Goal: Register for event/course

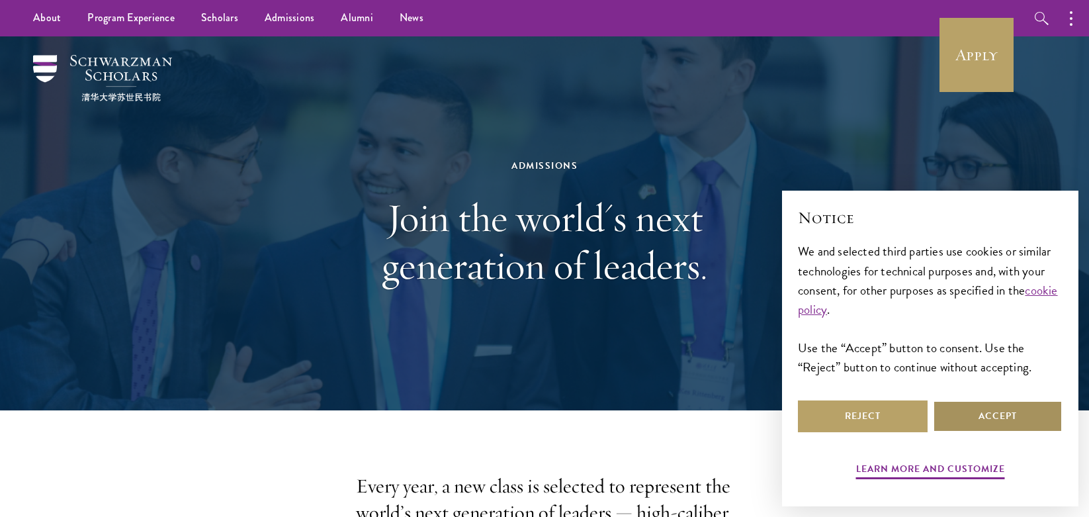
drag, startPoint x: 1003, startPoint y: 437, endPoint x: 1002, endPoint y: 429, distance: 7.4
click at [1003, 437] on div "Learn more and customize Reject Accept" at bounding box center [930, 441] width 265 height 86
click at [1002, 427] on button "Accept" at bounding box center [998, 416] width 130 height 32
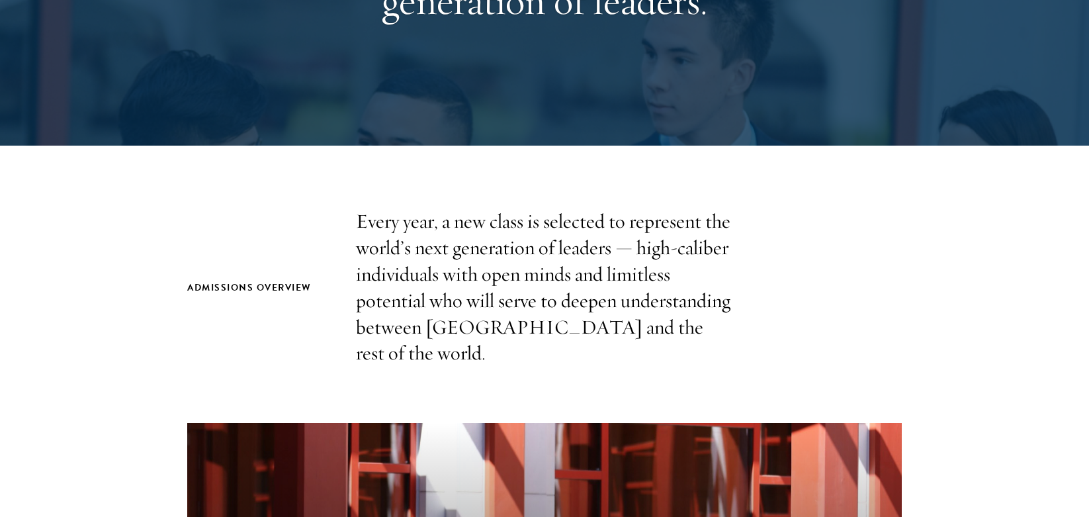
scroll to position [397, 0]
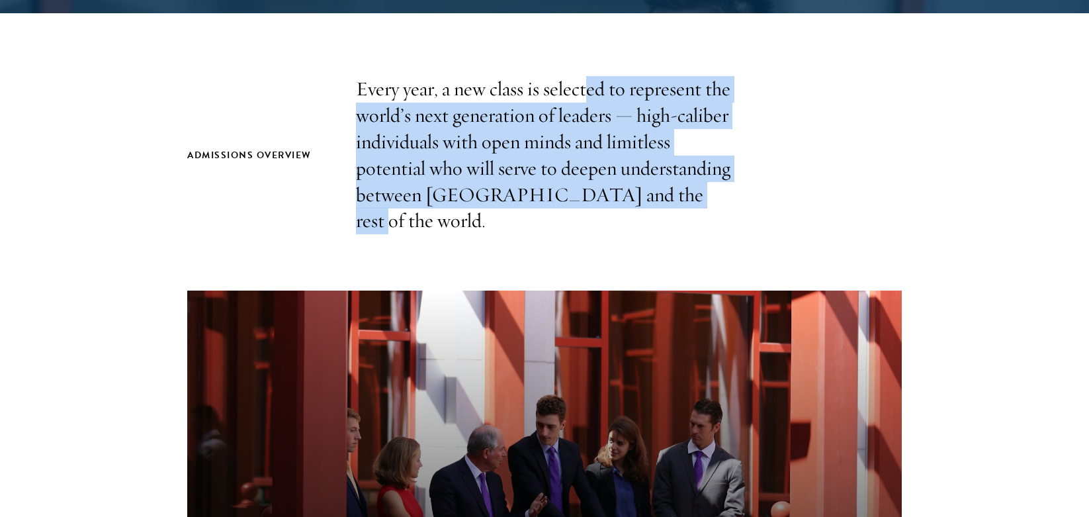
drag, startPoint x: 595, startPoint y: 81, endPoint x: 656, endPoint y: 186, distance: 121.3
click at [656, 186] on p "Every year, a new class is selected to represent the world’s next generation of…" at bounding box center [544, 155] width 377 height 158
drag, startPoint x: 656, startPoint y: 186, endPoint x: 646, endPoint y: 208, distance: 24.9
click at [646, 203] on p "Every year, a new class is selected to represent the world’s next generation of…" at bounding box center [544, 155] width 377 height 158
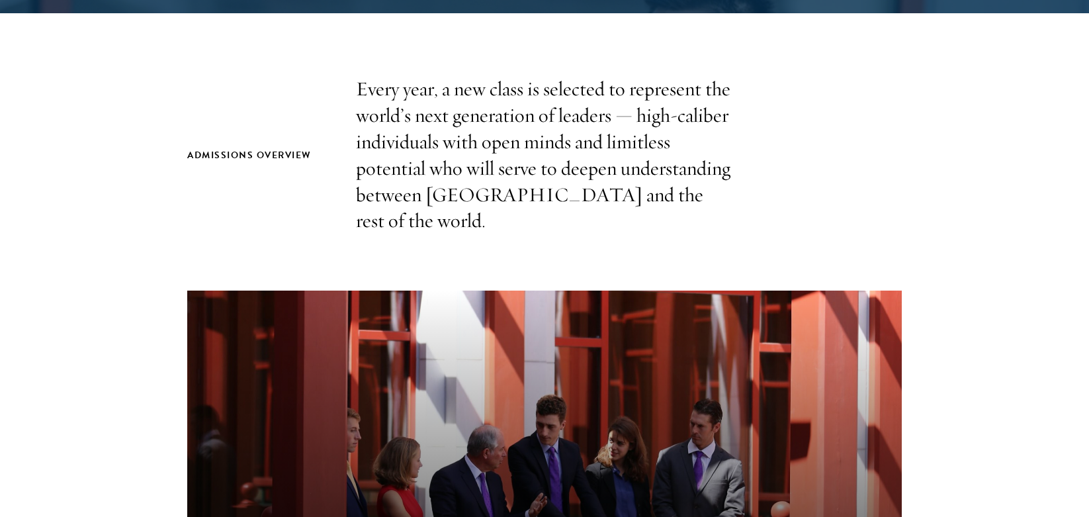
click at [646, 219] on section "Admissions Overview Every year, a new class is selected to represent the world’…" at bounding box center [544, 466] width 1089 height 781
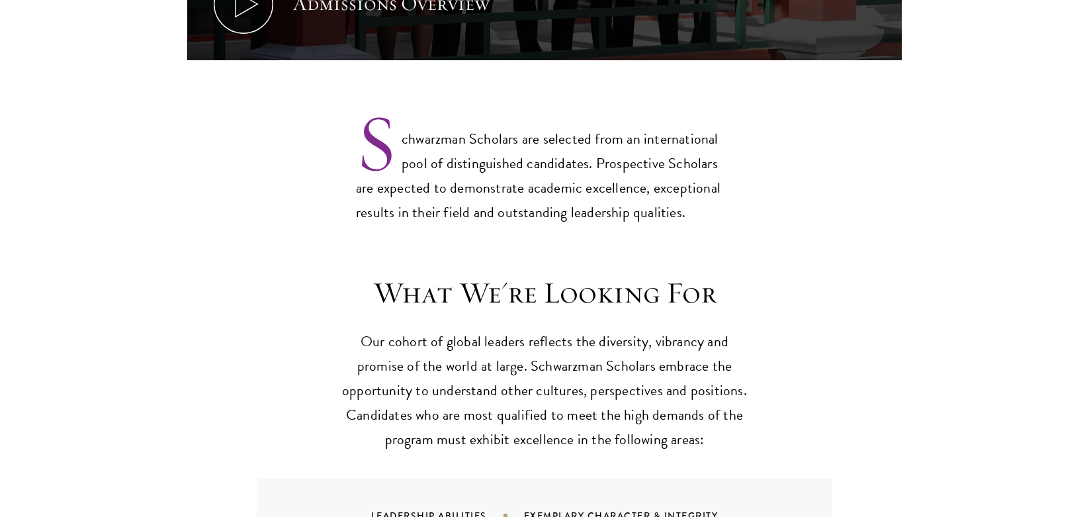
scroll to position [1058, 0]
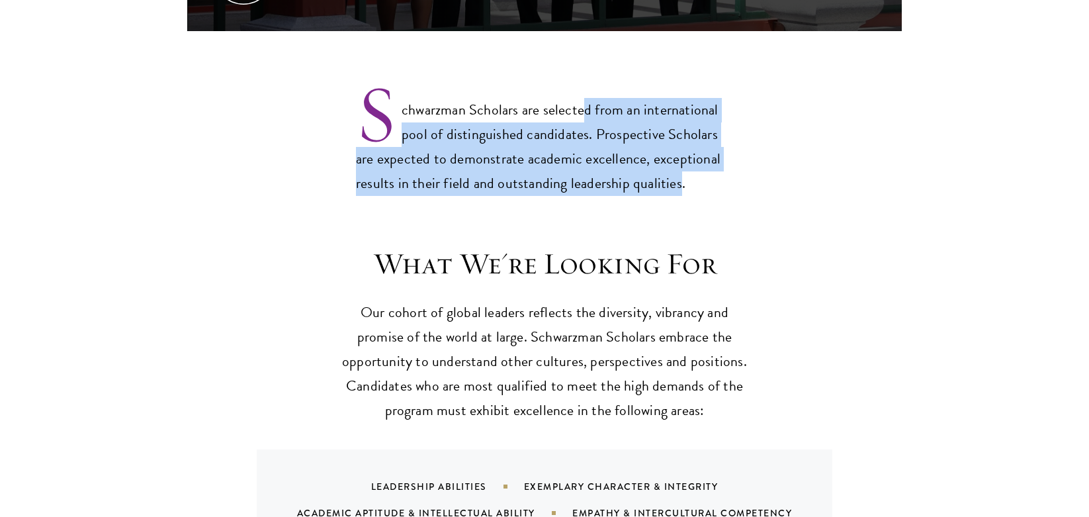
drag, startPoint x: 641, startPoint y: 77, endPoint x: 675, endPoint y: 155, distance: 85.3
click at [675, 155] on p "Schwarzman Scholars are selected from an international pool of distinguished ca…" at bounding box center [544, 136] width 377 height 120
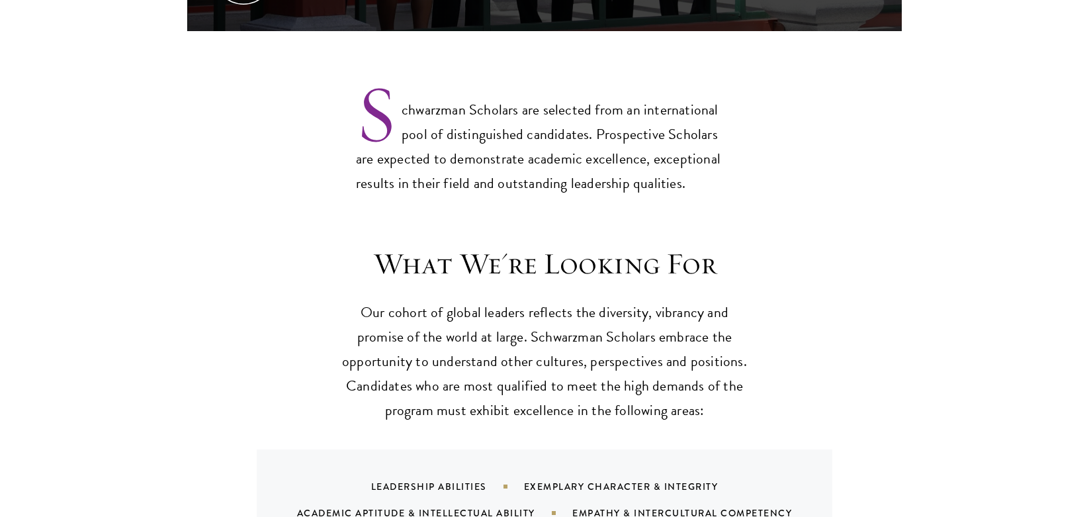
drag, startPoint x: 675, startPoint y: 155, endPoint x: 696, endPoint y: 194, distance: 43.5
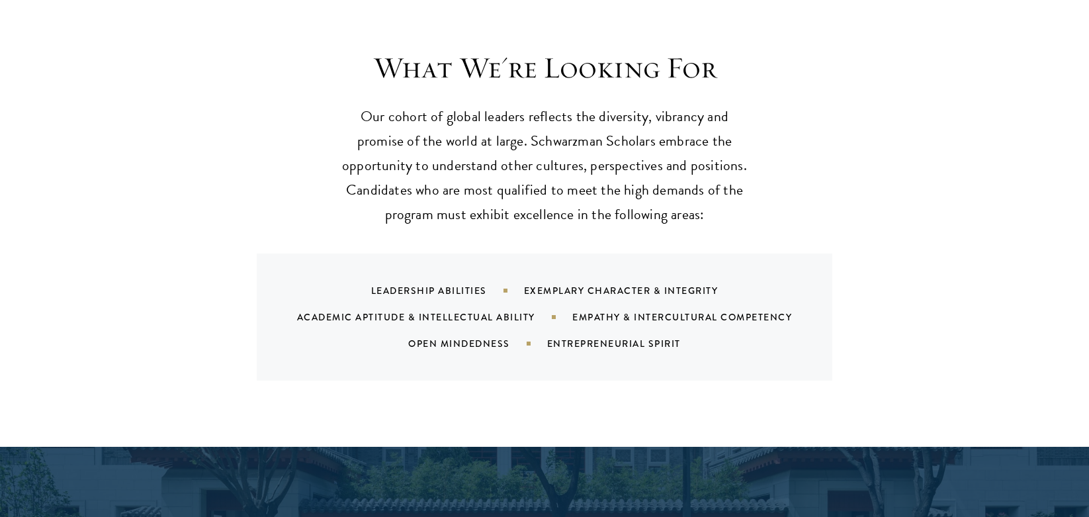
scroll to position [1257, 0]
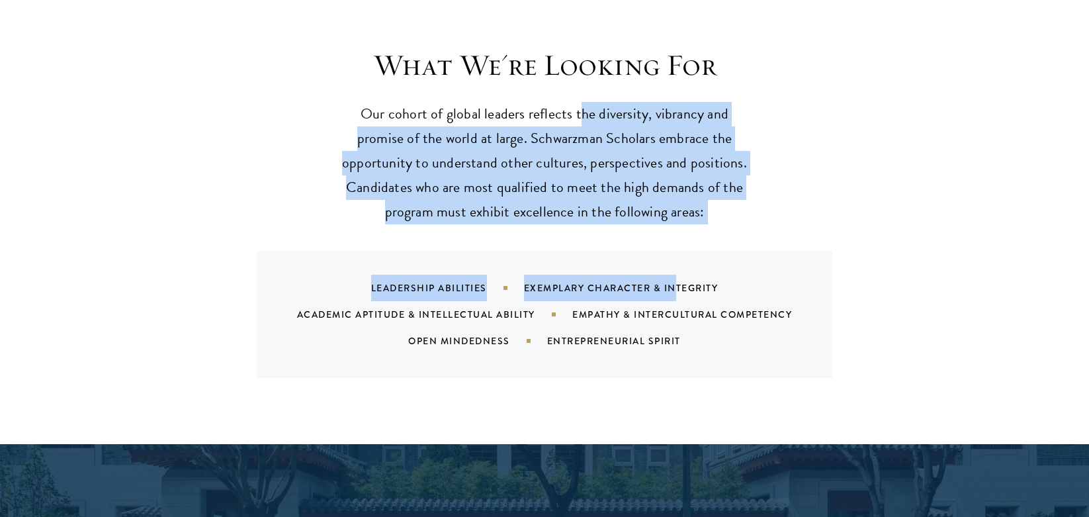
drag, startPoint x: 658, startPoint y: 90, endPoint x: 659, endPoint y: 200, distance: 110.5
click at [659, 200] on div "What We're Looking For Our cohort of global leaders reflects the diversity, vib…" at bounding box center [544, 212] width 714 height 331
drag, startPoint x: 659, startPoint y: 200, endPoint x: 667, endPoint y: 220, distance: 21.4
click at [667, 220] on div "What We're Looking For Our cohort of global leaders reflects the diversity, vib…" at bounding box center [544, 212] width 714 height 331
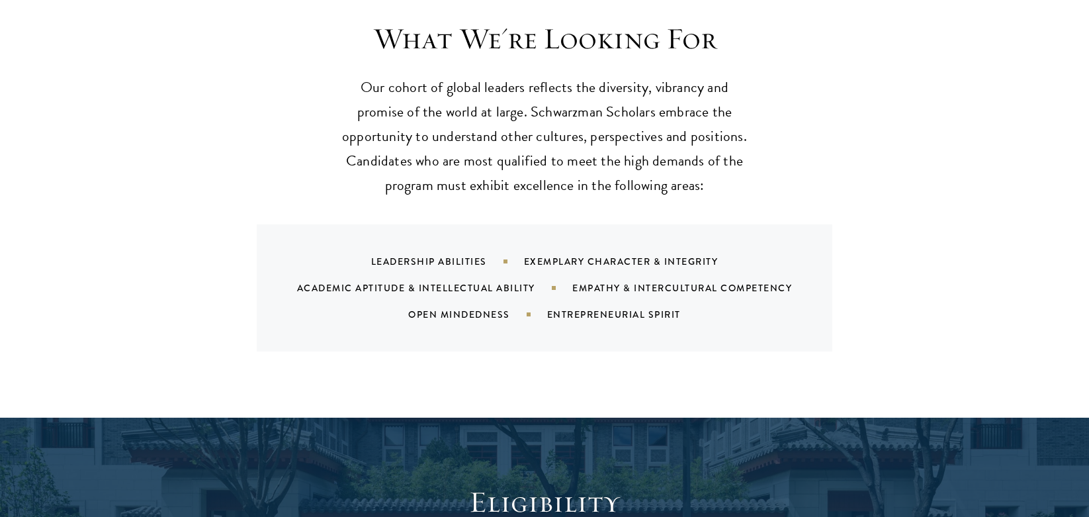
scroll to position [1323, 0]
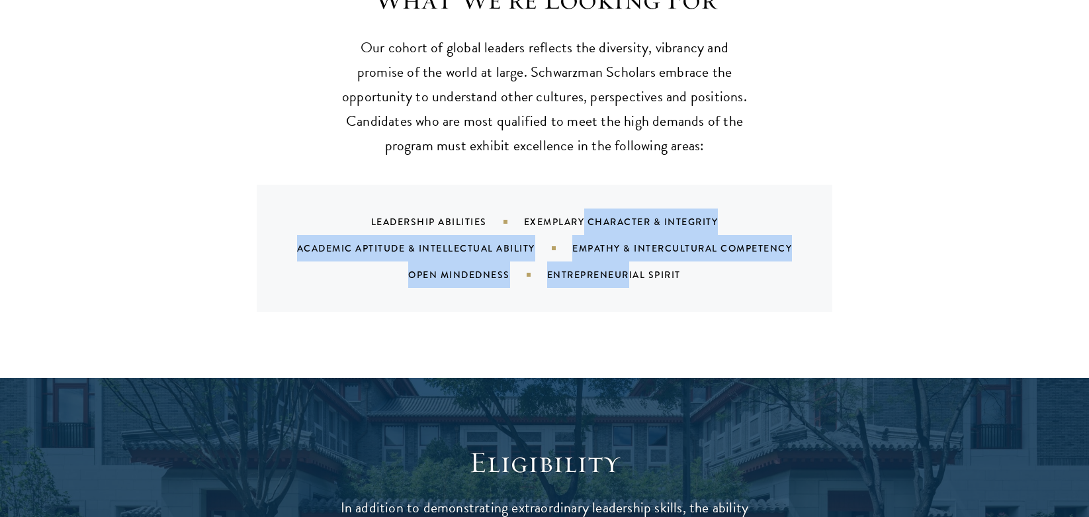
drag, startPoint x: 593, startPoint y: 192, endPoint x: 632, endPoint y: 241, distance: 63.0
click at [632, 241] on div "Leadership Abilities Exemplary Character & Integrity Academic Aptitude & Intell…" at bounding box center [561, 247] width 544 height 79
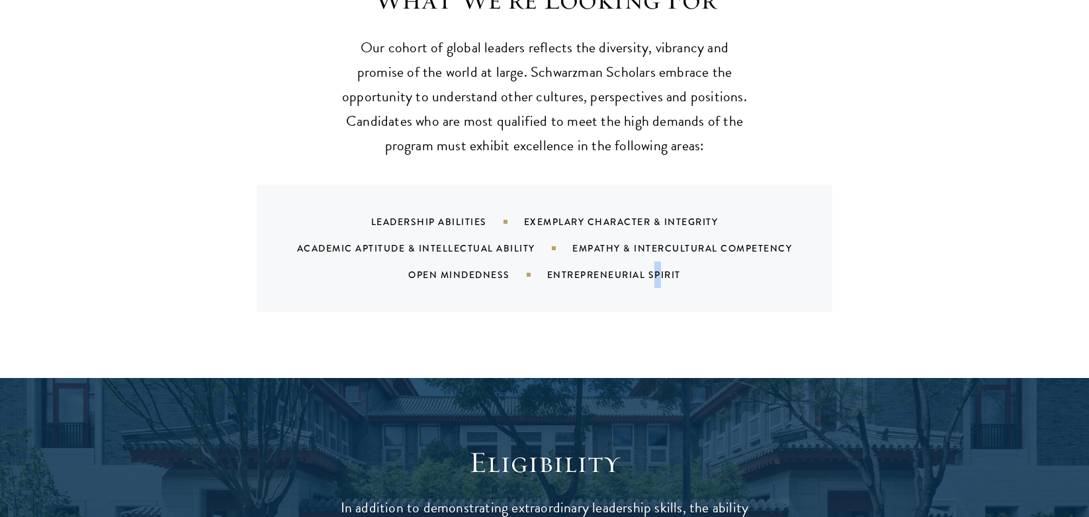
drag, startPoint x: 632, startPoint y: 241, endPoint x: 658, endPoint y: 247, distance: 26.5
click at [658, 268] on div "Entrepreneurial Spirit" at bounding box center [630, 274] width 167 height 13
drag, startPoint x: 658, startPoint y: 247, endPoint x: 787, endPoint y: 243, distance: 128.4
click at [757, 253] on div "Leadership Abilities Exemplary Character & Integrity Academic Aptitude & Intell…" at bounding box center [561, 247] width 544 height 79
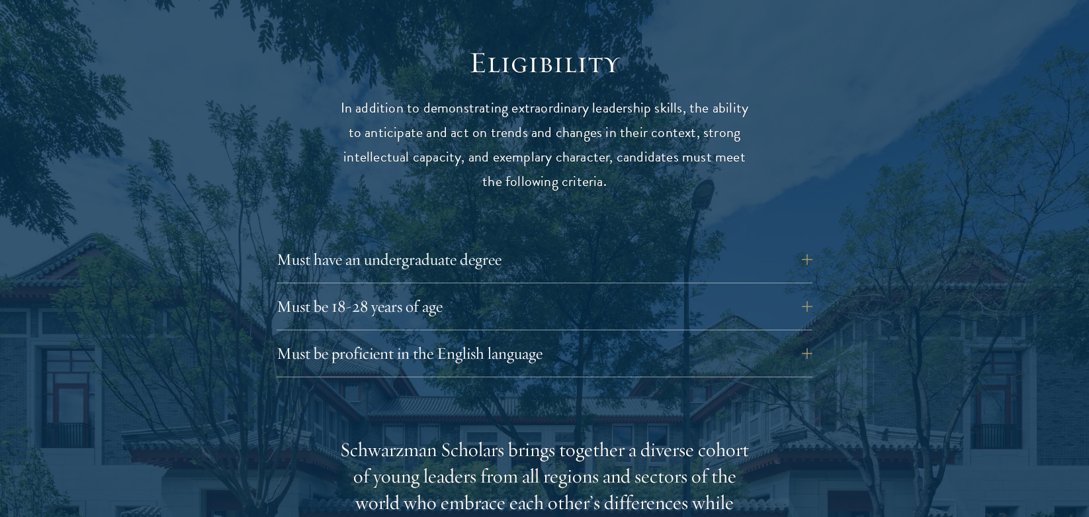
scroll to position [1786, 0]
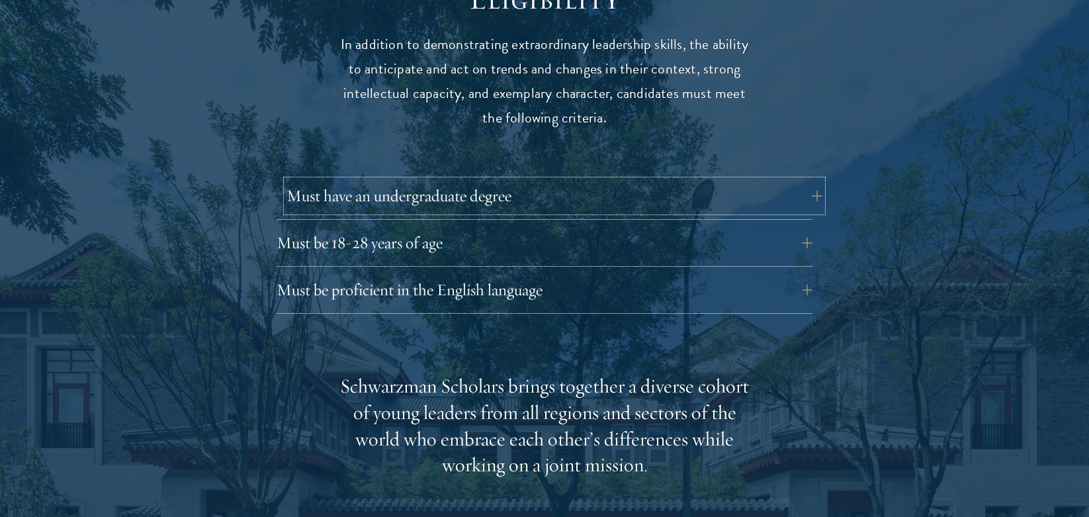
click at [700, 180] on button "Must have an undergraduate degree" at bounding box center [554, 196] width 536 height 32
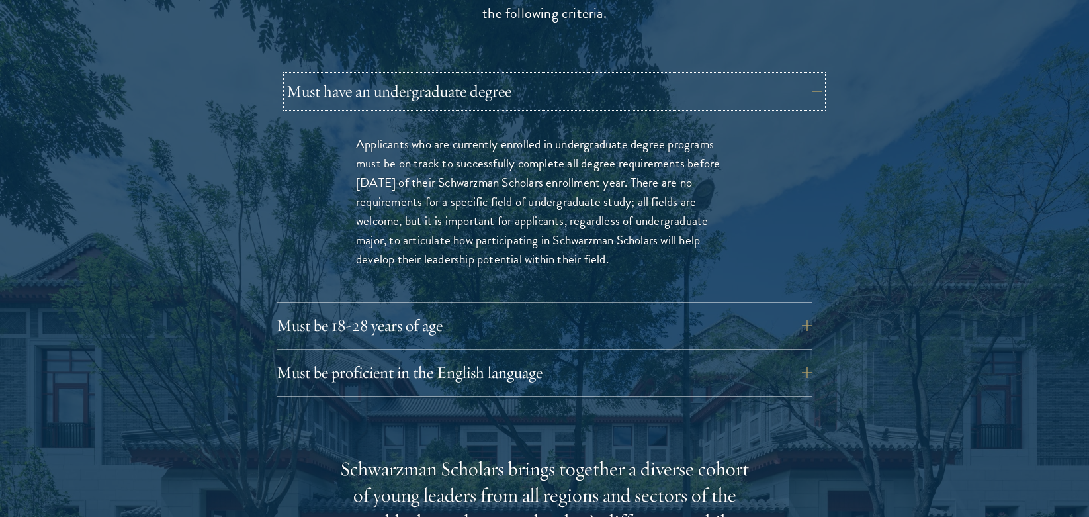
scroll to position [1918, 0]
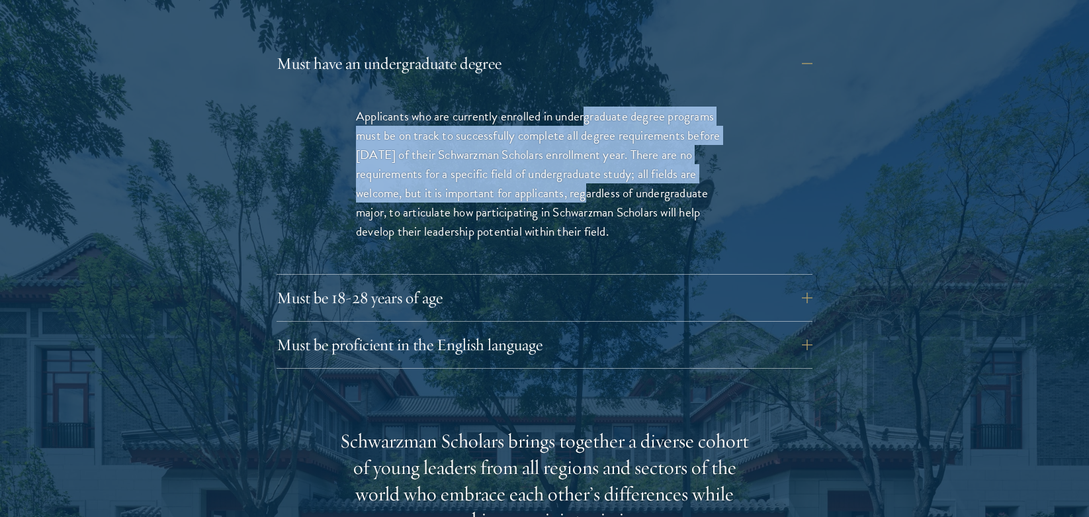
drag, startPoint x: 663, startPoint y: 101, endPoint x: 576, endPoint y: 171, distance: 112.0
click at [576, 171] on p "Applicants who are currently enrolled in undergraduate degree programs must be …" at bounding box center [544, 174] width 377 height 134
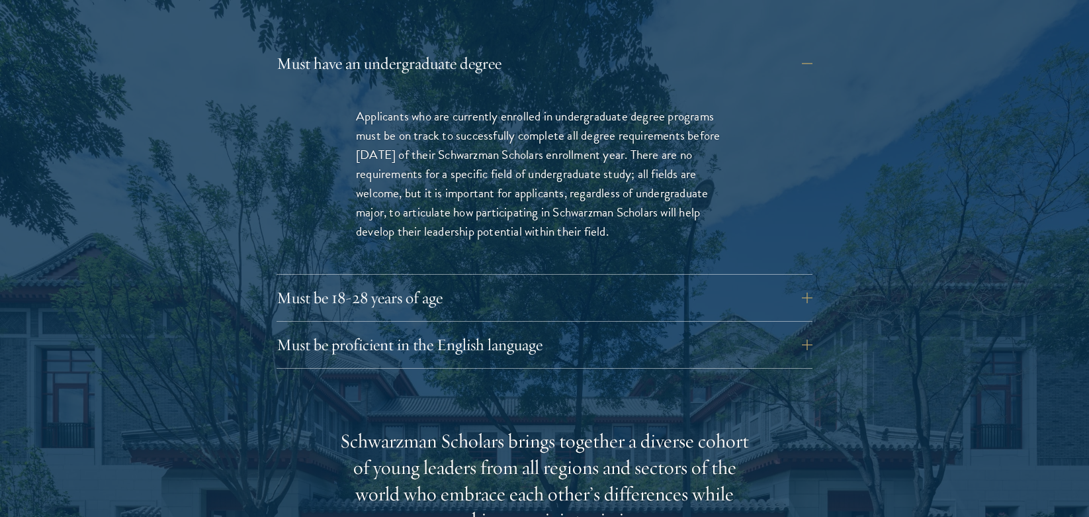
drag, startPoint x: 576, startPoint y: 171, endPoint x: 590, endPoint y: 183, distance: 18.8
click at [590, 183] on p "Applicants who are currently enrolled in undergraduate degree programs must be …" at bounding box center [544, 174] width 377 height 134
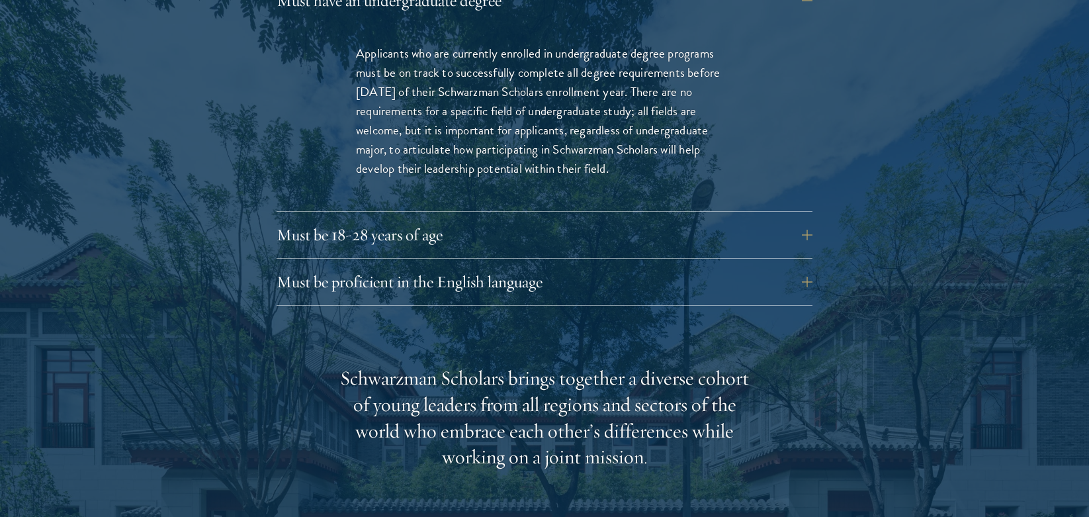
scroll to position [1985, 0]
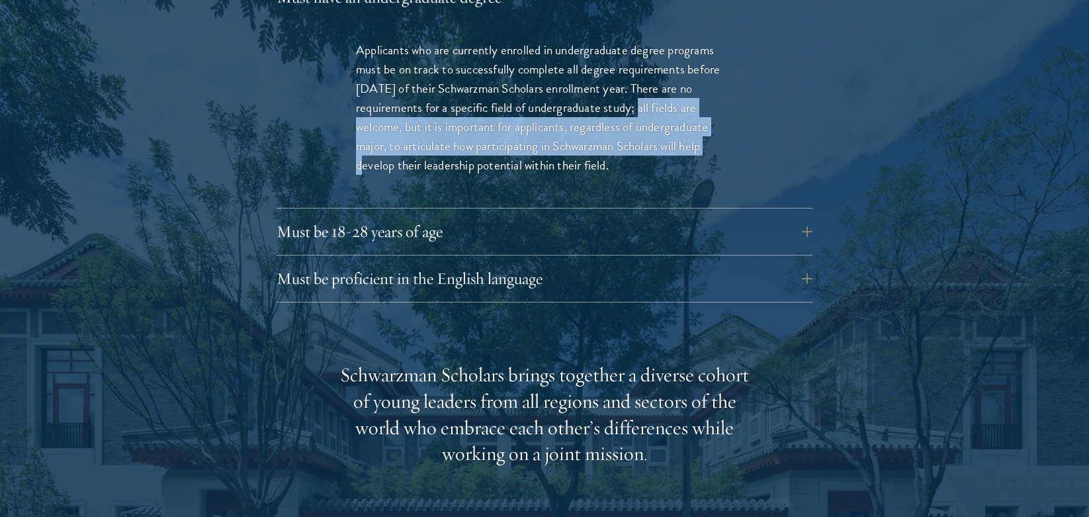
drag, startPoint x: 633, startPoint y: 78, endPoint x: 708, endPoint y: 121, distance: 86.2
click at [708, 121] on p "Applicants who are currently enrolled in undergraduate degree programs must be …" at bounding box center [544, 107] width 377 height 134
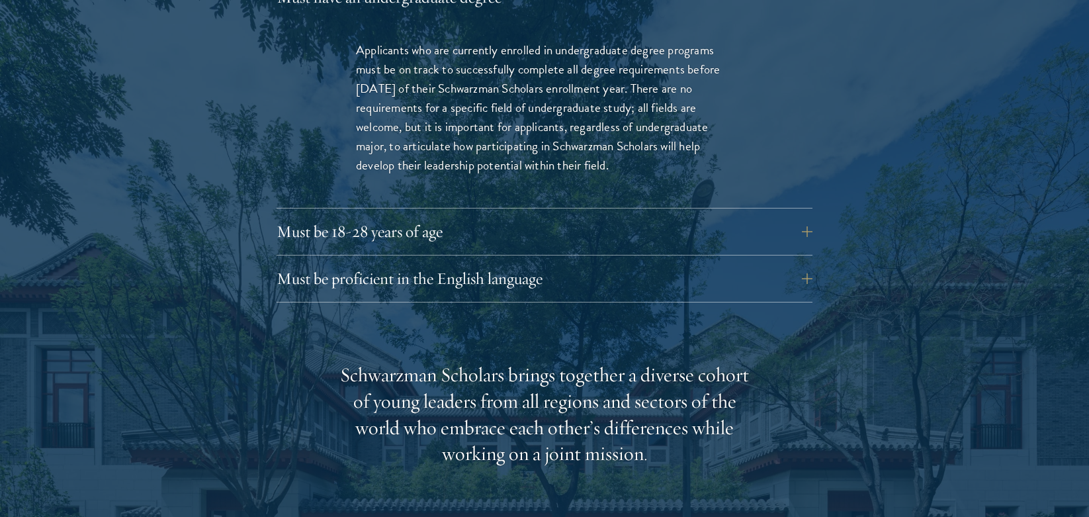
drag, startPoint x: 708, startPoint y: 121, endPoint x: 657, endPoint y: 163, distance: 66.2
click at [672, 141] on p "Applicants who are currently enrolled in undergraduate degree programs must be …" at bounding box center [544, 107] width 377 height 134
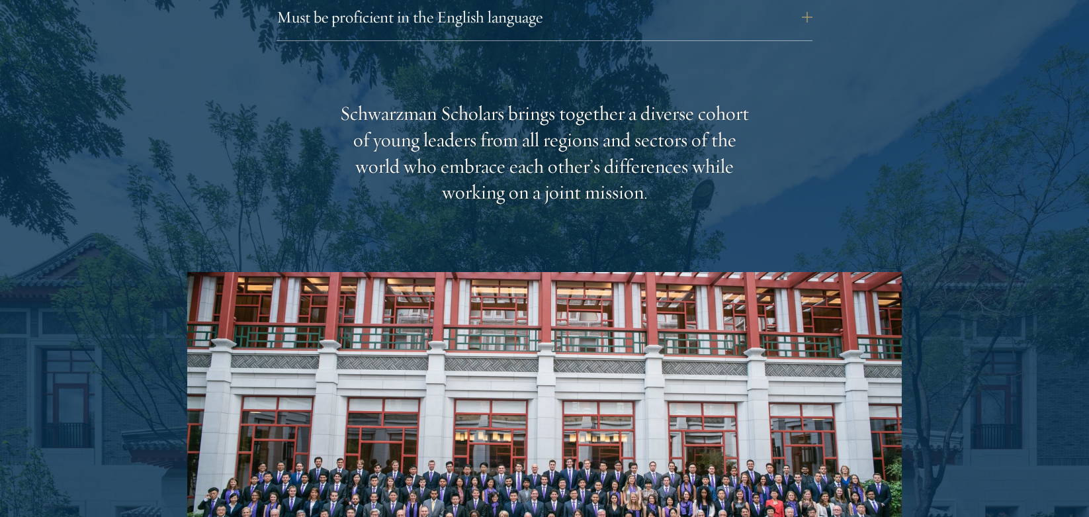
scroll to position [2249, 0]
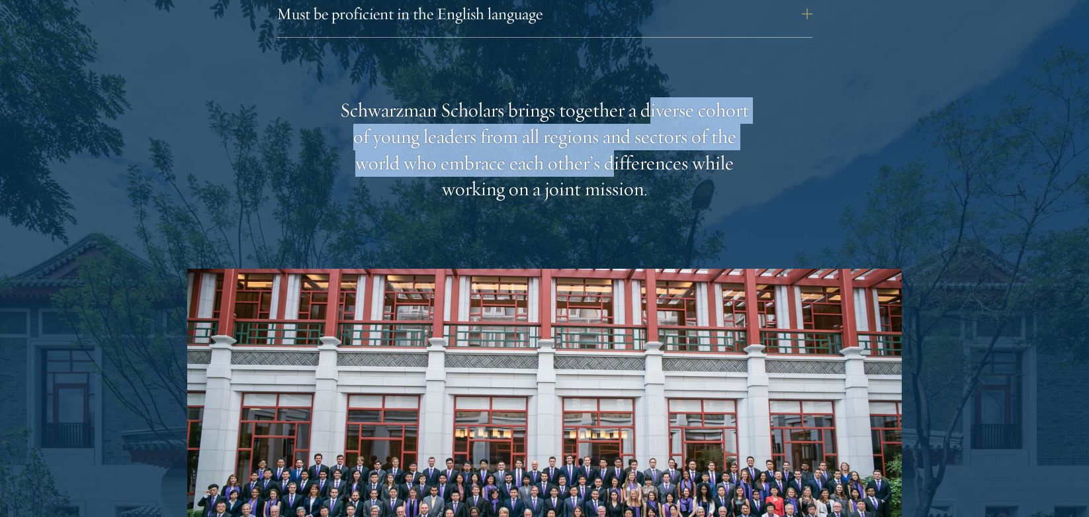
drag, startPoint x: 650, startPoint y: 72, endPoint x: 610, endPoint y: 142, distance: 80.6
click at [610, 142] on div "Schwarzman Scholars brings together a diverse cohort of young leaders from all …" at bounding box center [544, 150] width 410 height 106
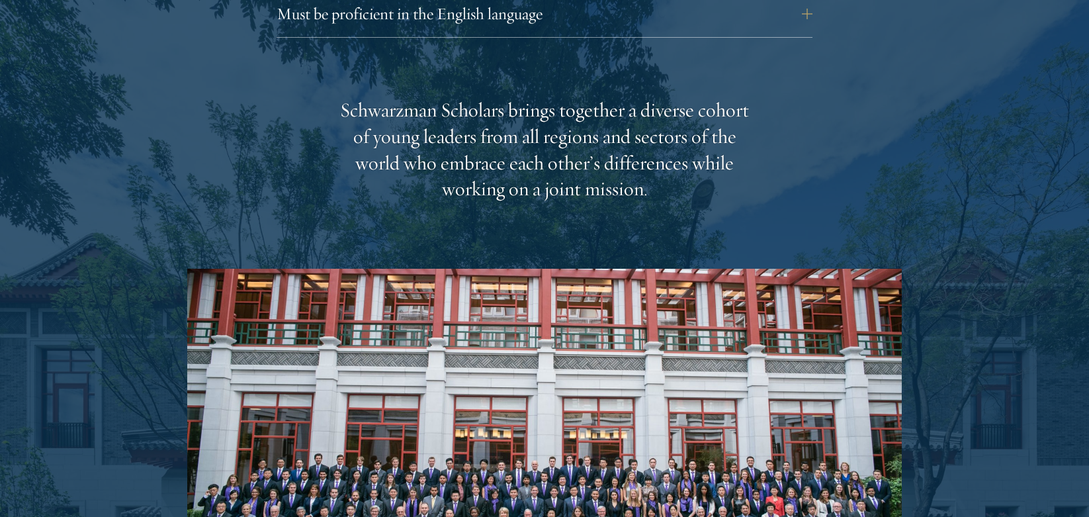
drag, startPoint x: 610, startPoint y: 142, endPoint x: 638, endPoint y: 165, distance: 35.7
click at [638, 165] on div "Schwarzman Scholars brings together a diverse cohort of young leaders from all …" at bounding box center [544, 150] width 410 height 106
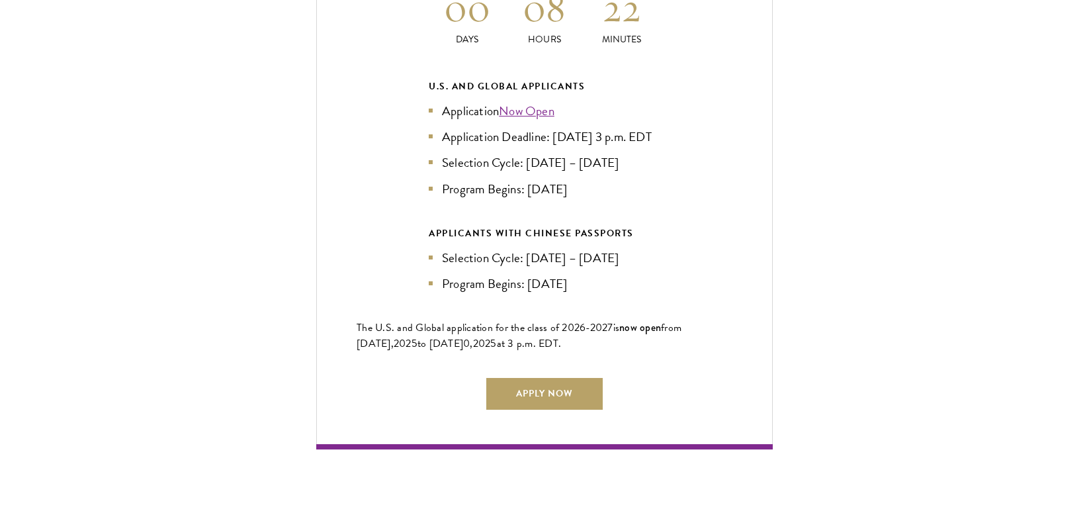
scroll to position [3175, 0]
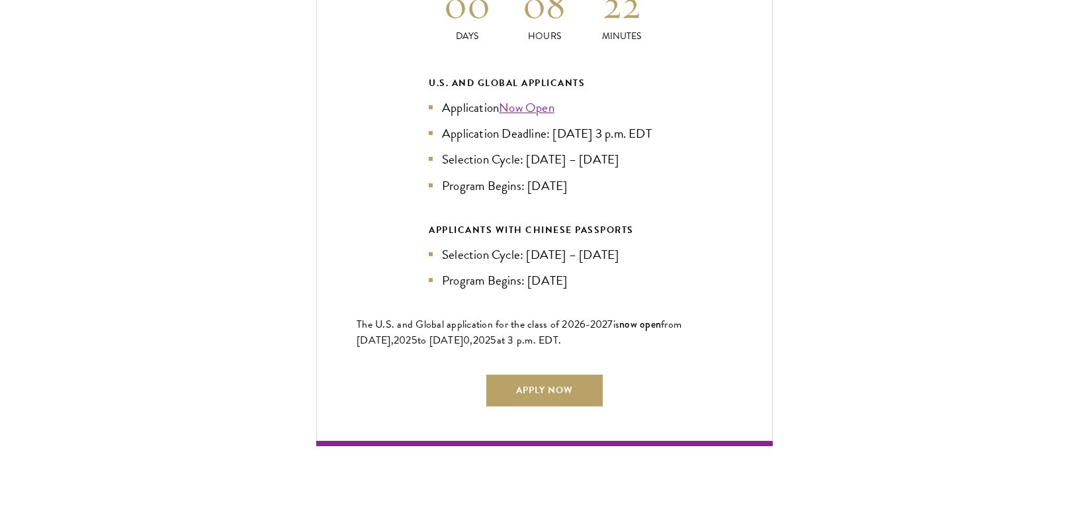
drag, startPoint x: 515, startPoint y: 215, endPoint x: 584, endPoint y: 267, distance: 86.5
click at [584, 267] on div "APPLICANTS WITH CHINESE PASSPORTS Selection Cycle: Jun – Jul 2025 Program Begin…" at bounding box center [545, 256] width 232 height 68
drag, startPoint x: 584, startPoint y: 267, endPoint x: 587, endPoint y: 288, distance: 22.1
click at [587, 288] on div "Current Selection Cycle: Countdown to September 10, 2025 Application Deadline 0…" at bounding box center [544, 163] width 456 height 563
click at [557, 378] on link "Apply Now" at bounding box center [544, 390] width 116 height 32
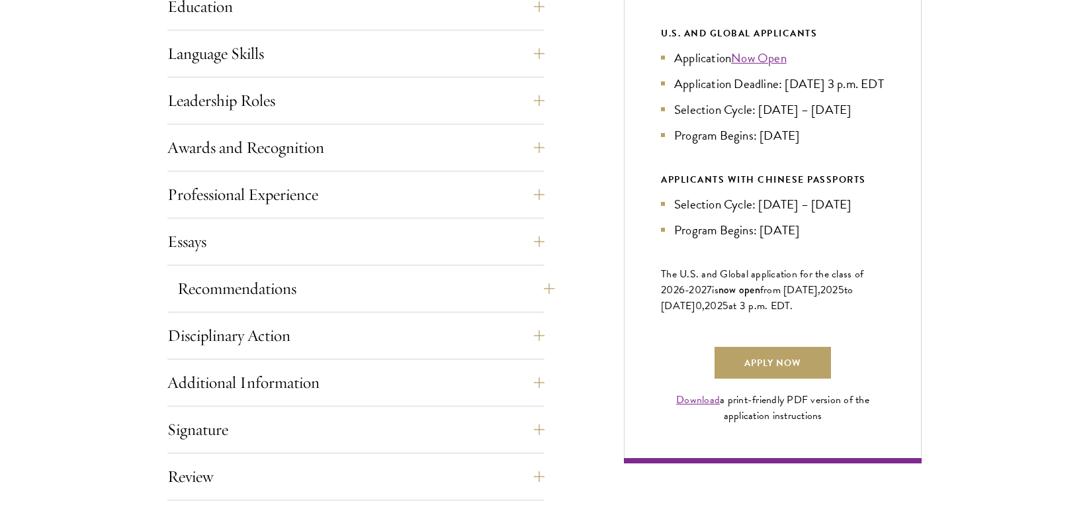
scroll to position [728, 0]
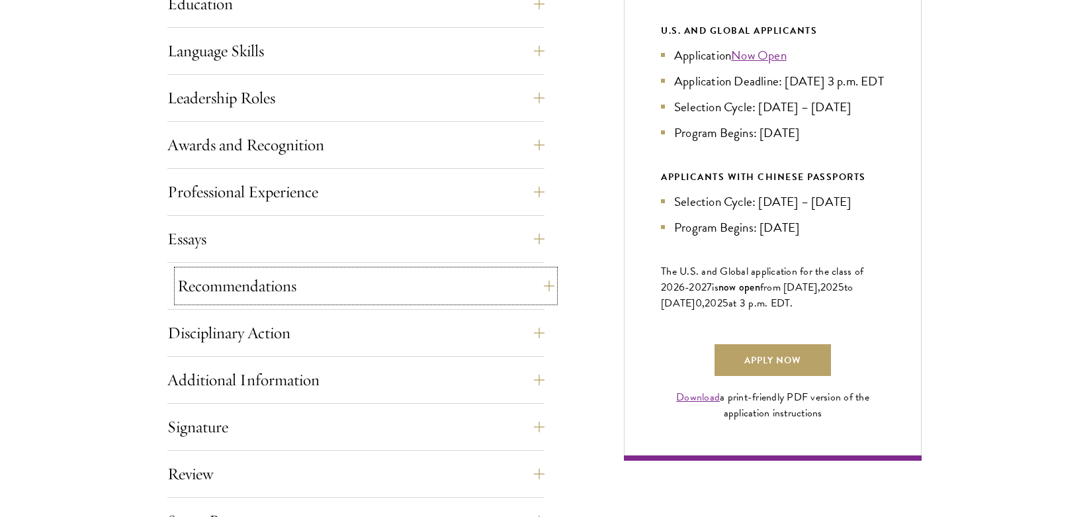
click at [357, 285] on button "Recommendations" at bounding box center [365, 286] width 377 height 32
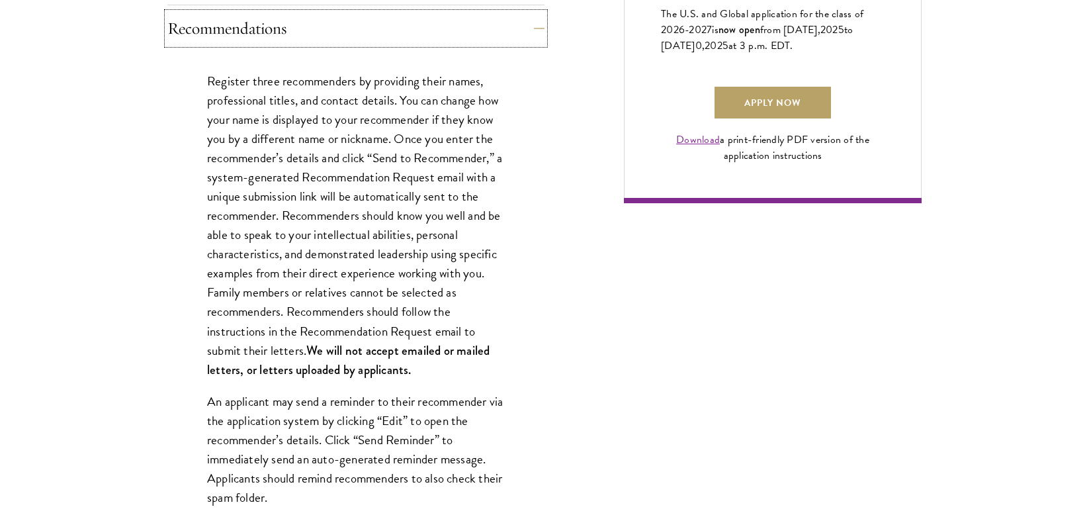
scroll to position [992, 0]
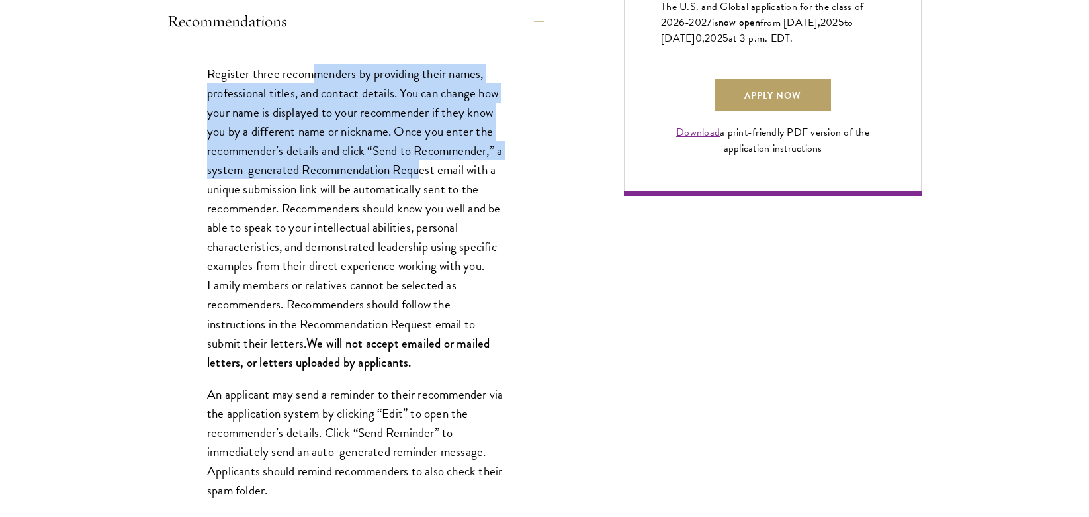
drag, startPoint x: 318, startPoint y: 71, endPoint x: 425, endPoint y: 178, distance: 152.0
click at [425, 178] on p "Register three recommenders by providing their names, professional titles, and …" at bounding box center [356, 218] width 298 height 308
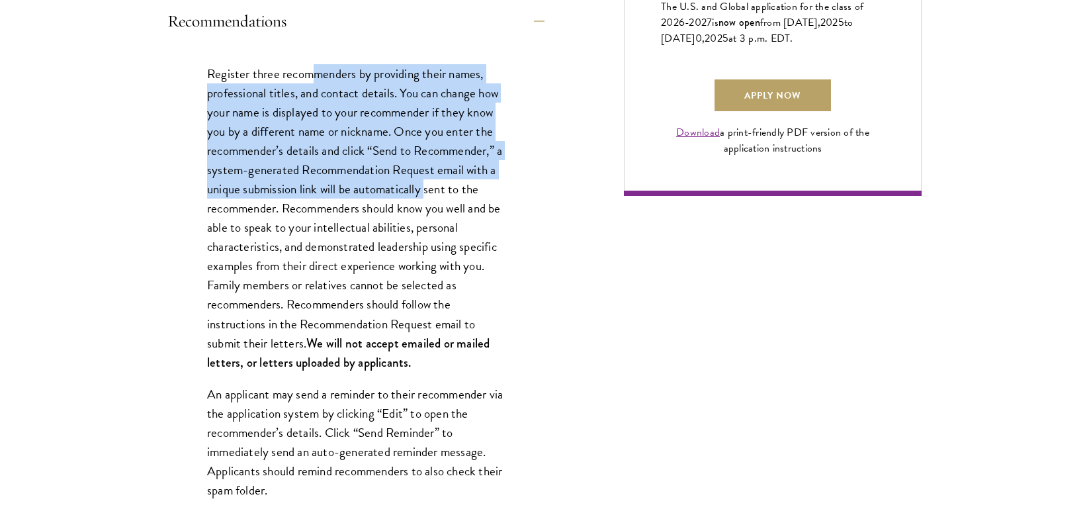
drag, startPoint x: 425, startPoint y: 178, endPoint x: 407, endPoint y: 263, distance: 87.2
click at [425, 230] on p "Register three recommenders by providing their names, professional titles, and …" at bounding box center [356, 218] width 298 height 308
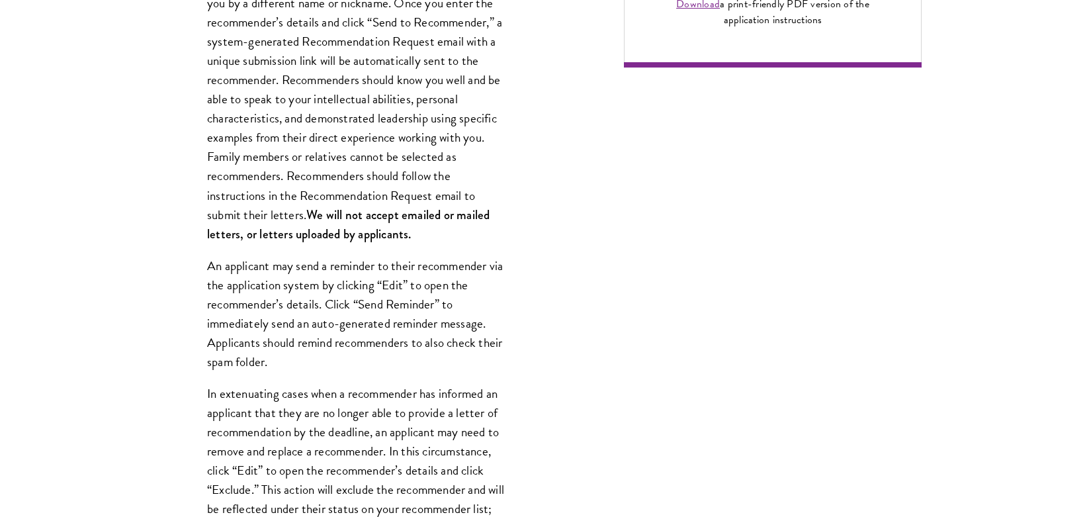
scroll to position [1125, 0]
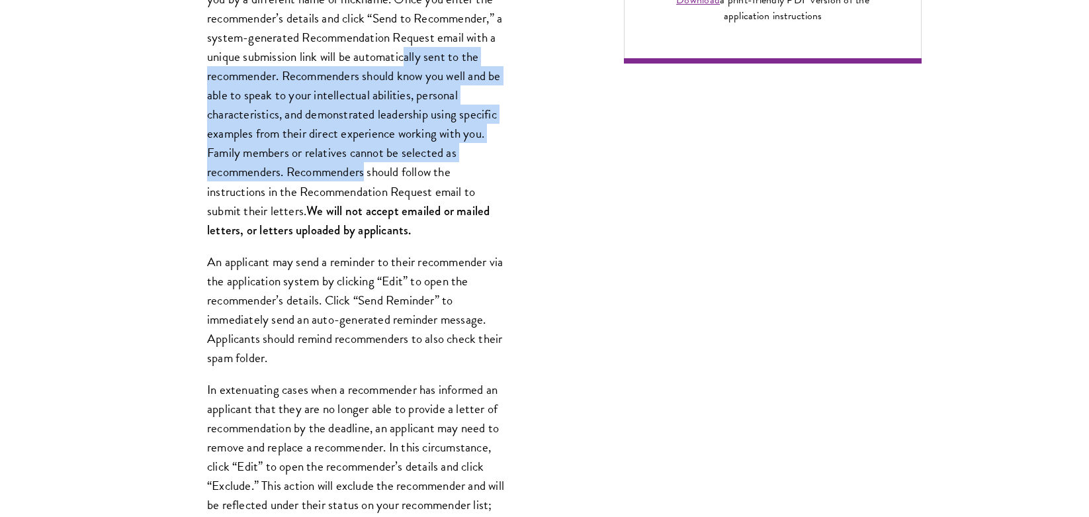
drag, startPoint x: 414, startPoint y: 52, endPoint x: 364, endPoint y: 170, distance: 127.8
click at [364, 170] on p "Register three recommenders by providing their names, professional titles, and …" at bounding box center [356, 86] width 298 height 308
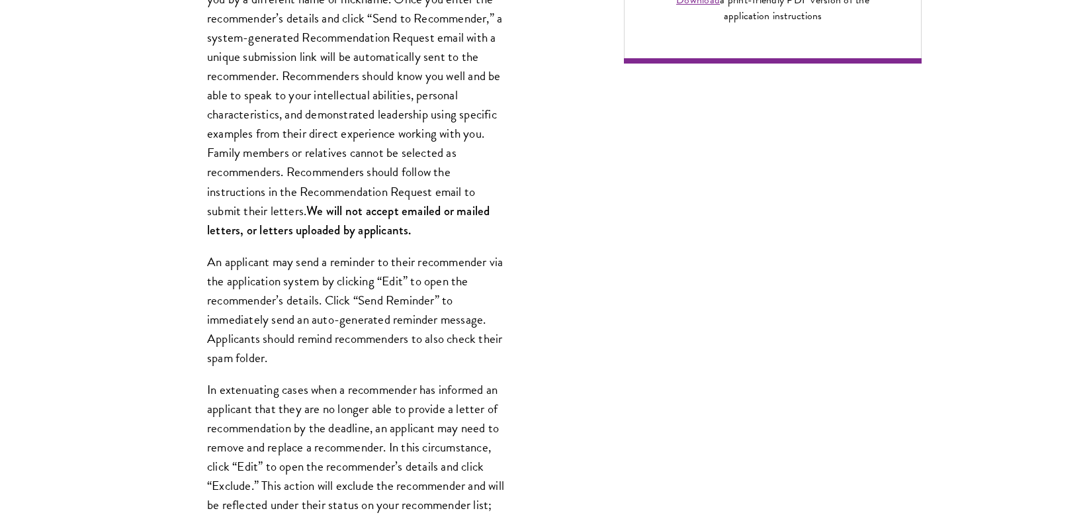
drag, startPoint x: 364, startPoint y: 170, endPoint x: 448, endPoint y: 271, distance: 130.6
click at [398, 224] on strong "We will not accept emailed or mailed letters, or letters uploaded by applicants." at bounding box center [348, 220] width 282 height 37
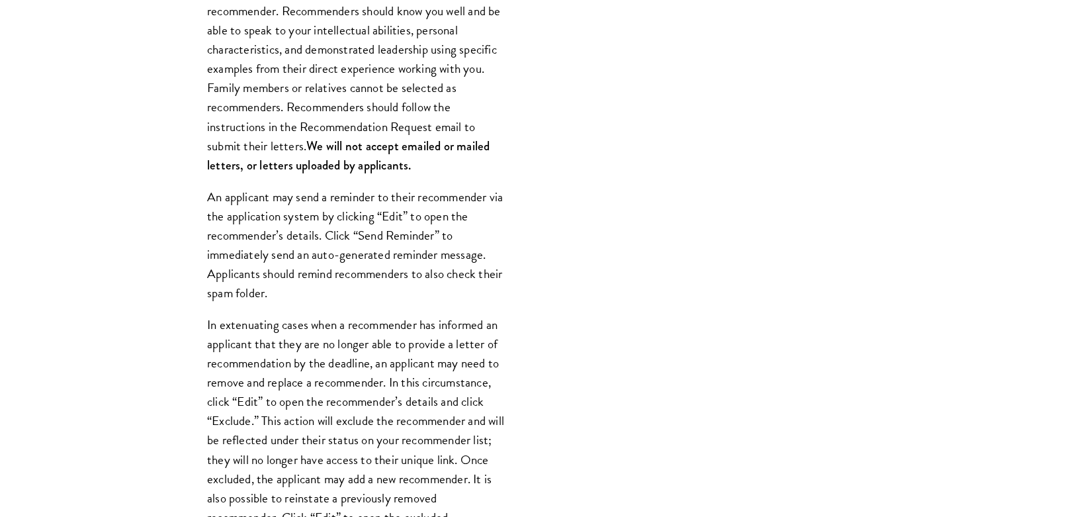
scroll to position [1191, 0]
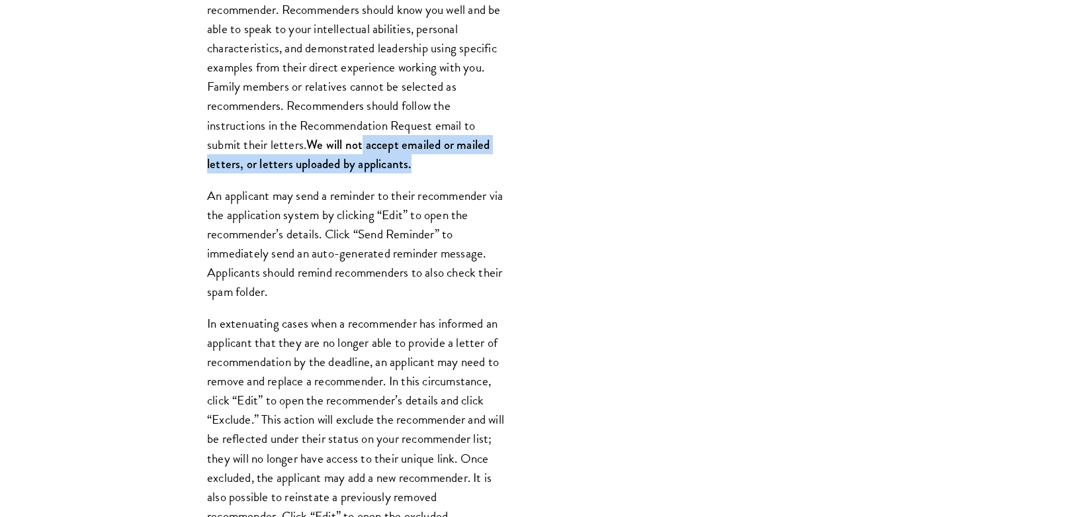
drag, startPoint x: 363, startPoint y: 140, endPoint x: 416, endPoint y: 169, distance: 60.7
click at [416, 169] on p "Register three recommenders by providing their names, professional titles, and …" at bounding box center [356, 20] width 298 height 308
drag, startPoint x: 416, startPoint y: 169, endPoint x: 478, endPoint y: 245, distance: 98.3
click at [454, 243] on p "An applicant may send a reminder to their recommender via the application syste…" at bounding box center [356, 243] width 298 height 115
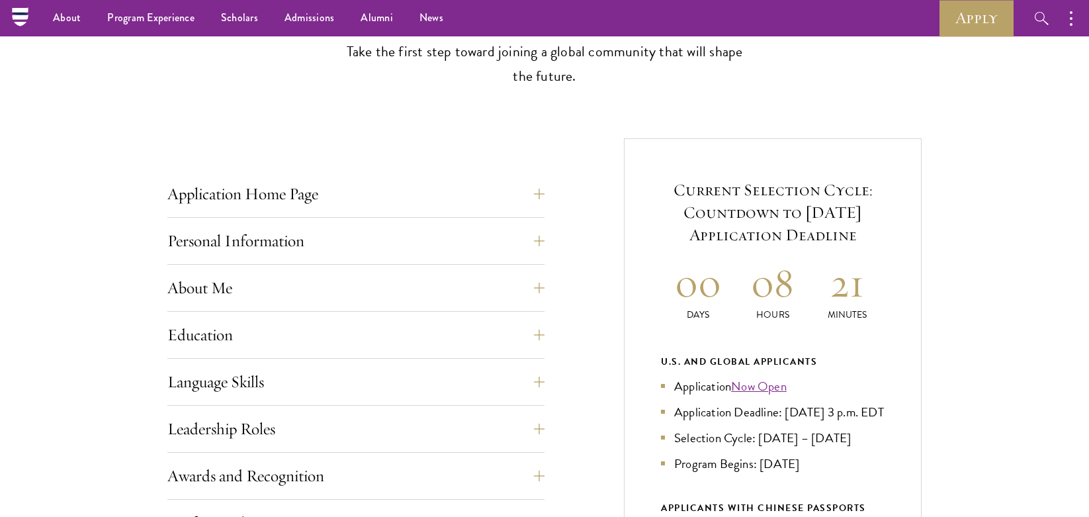
scroll to position [0, 0]
